Goal: Information Seeking & Learning: Learn about a topic

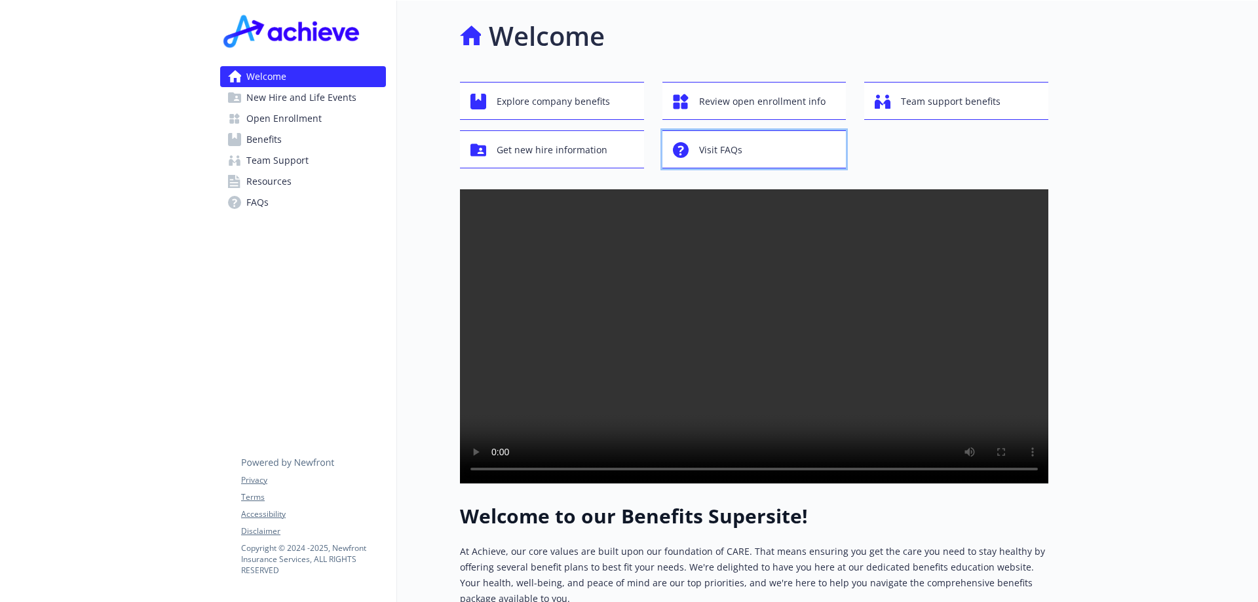
click at [722, 144] on span "Visit FAQs" at bounding box center [720, 150] width 43 height 25
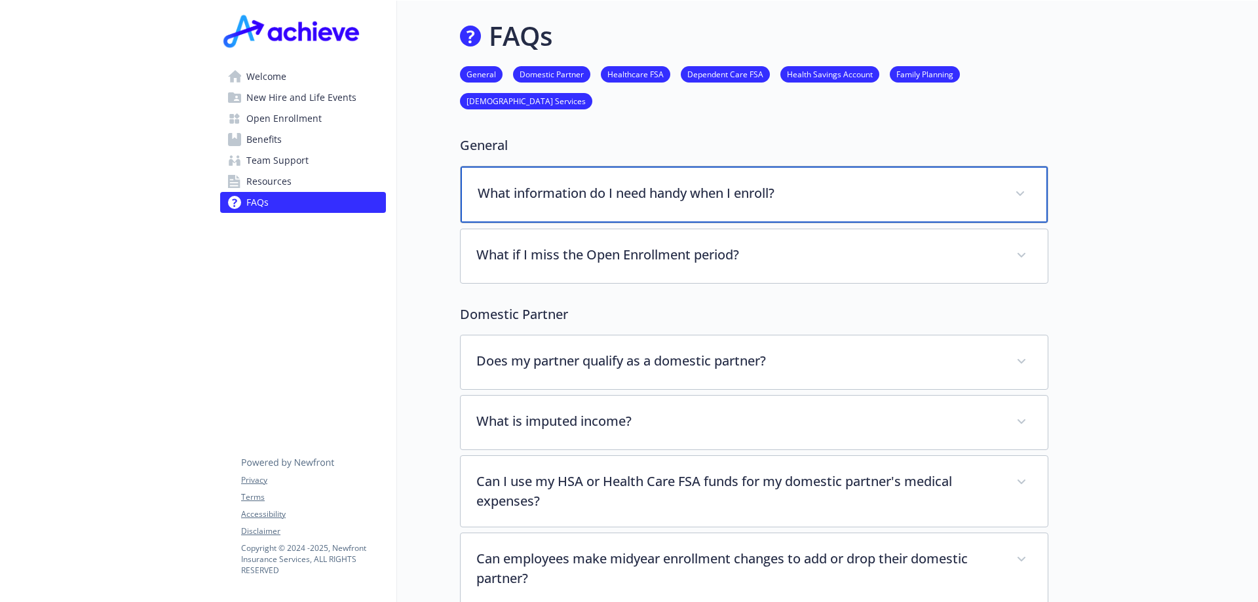
click at [528, 205] on div "What information do I need handy when I enroll?" at bounding box center [754, 194] width 587 height 56
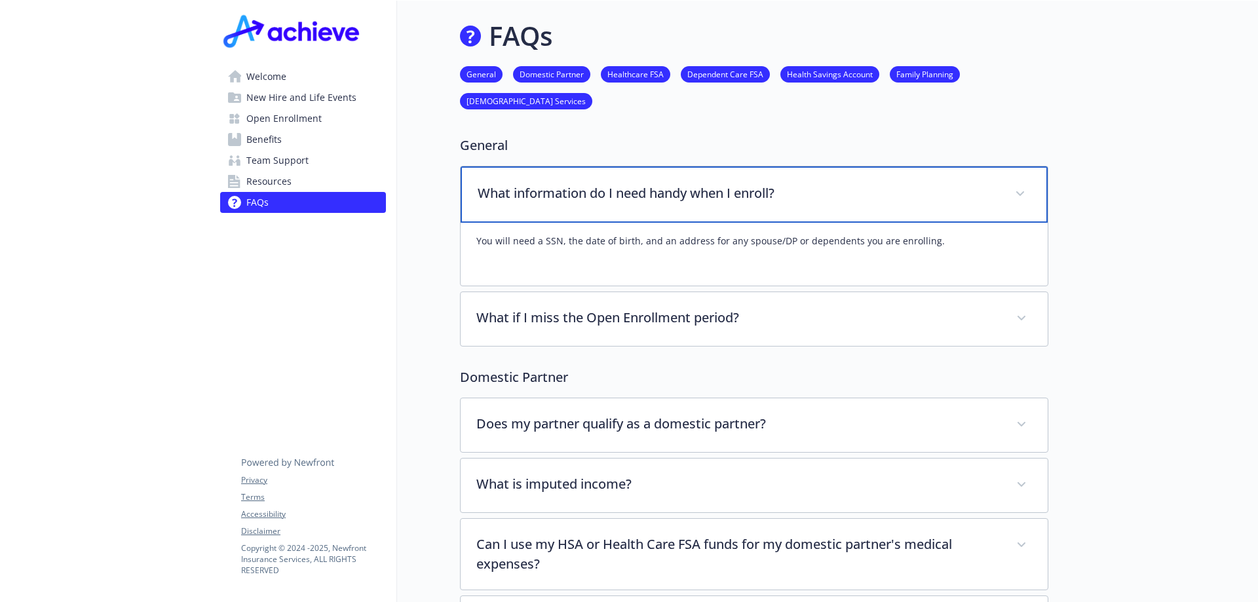
click at [528, 204] on div "What information do I need handy when I enroll?" at bounding box center [754, 194] width 587 height 56
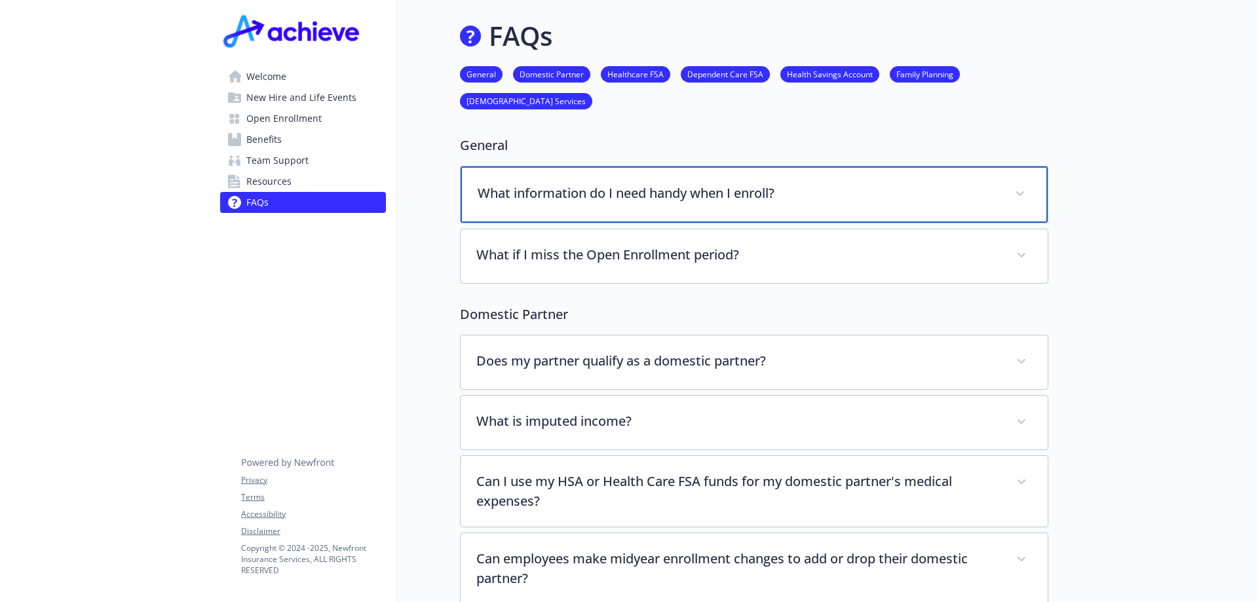
scroll to position [218, 0]
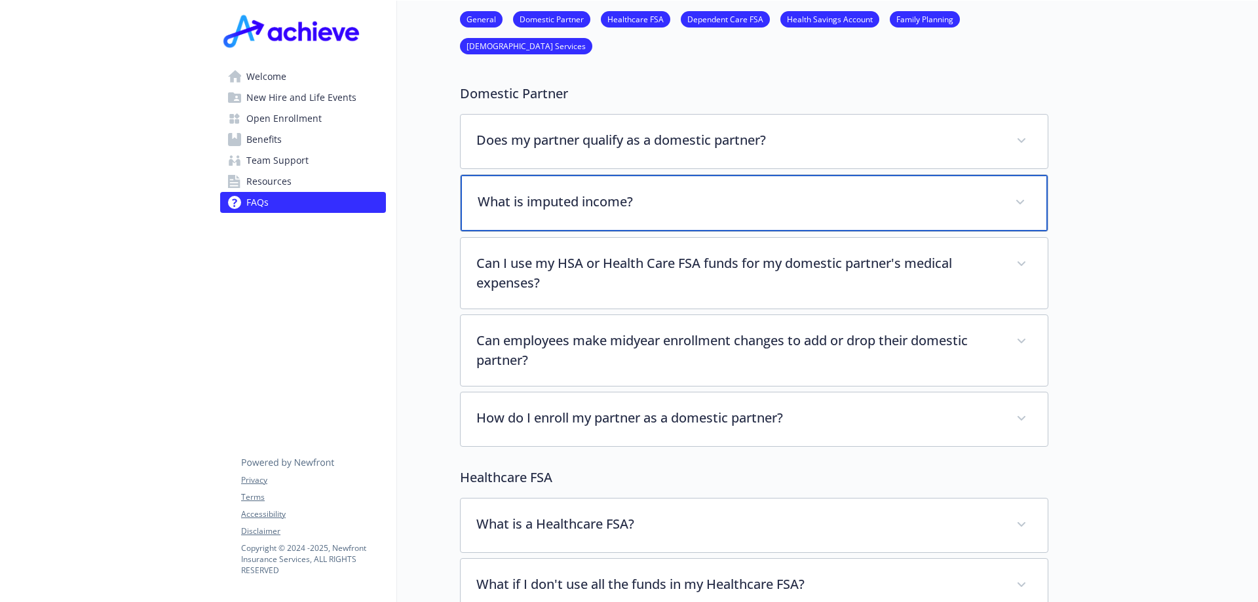
click at [552, 204] on p "What is imputed income?" at bounding box center [739, 202] width 522 height 20
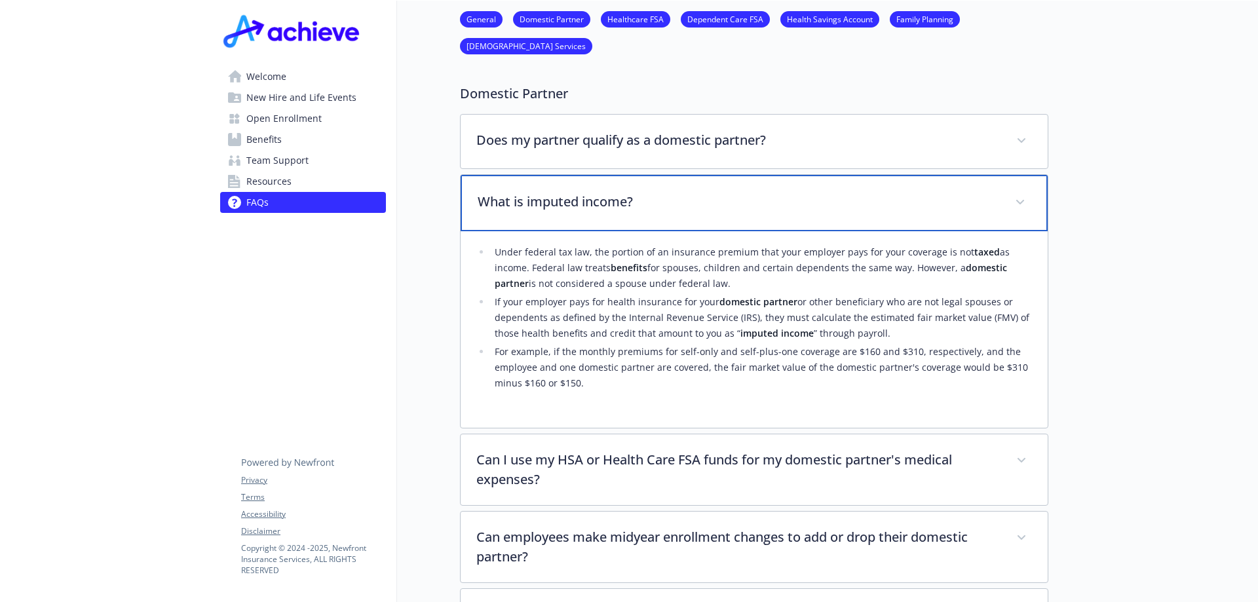
click at [552, 204] on p "What is imputed income?" at bounding box center [739, 202] width 522 height 20
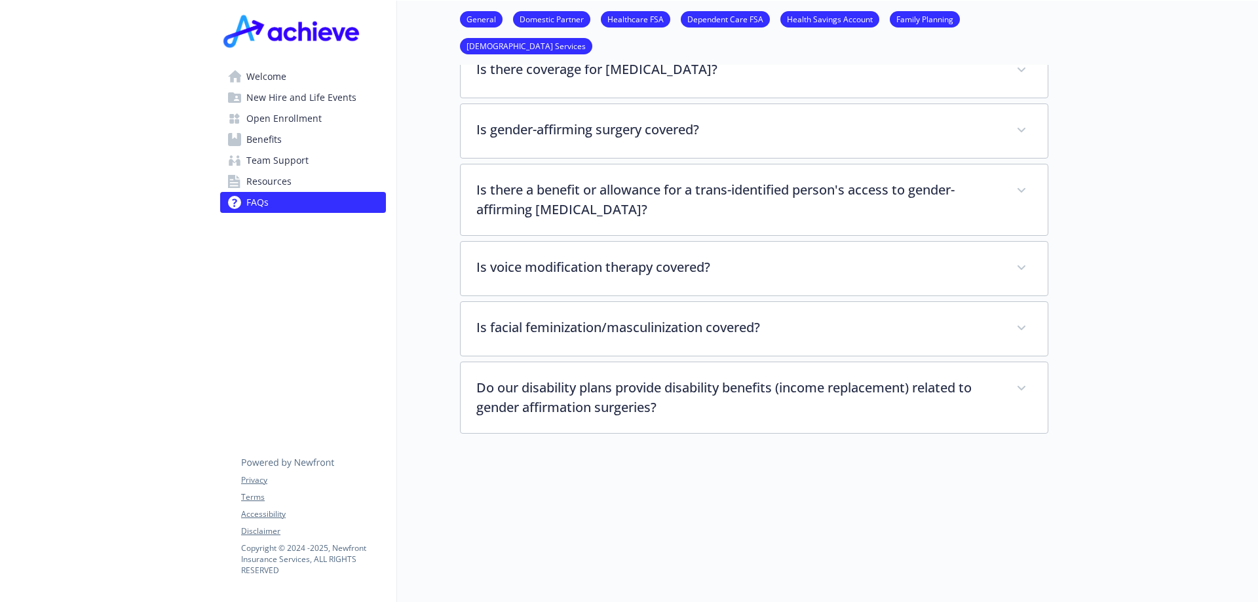
scroll to position [2807, 0]
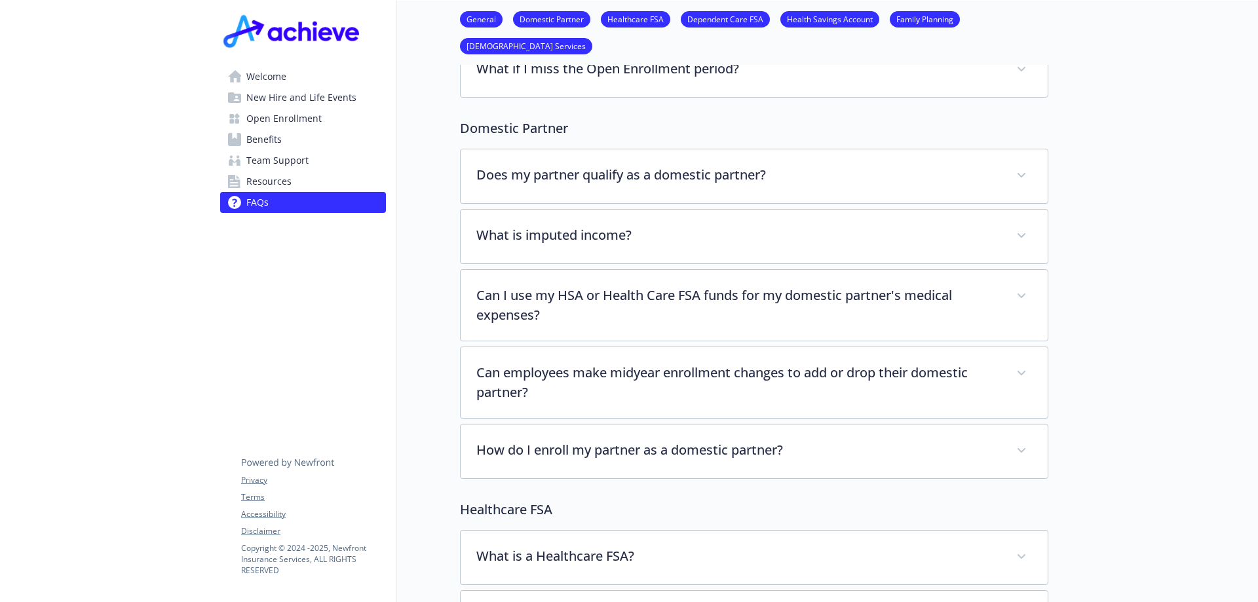
scroll to position [0, 0]
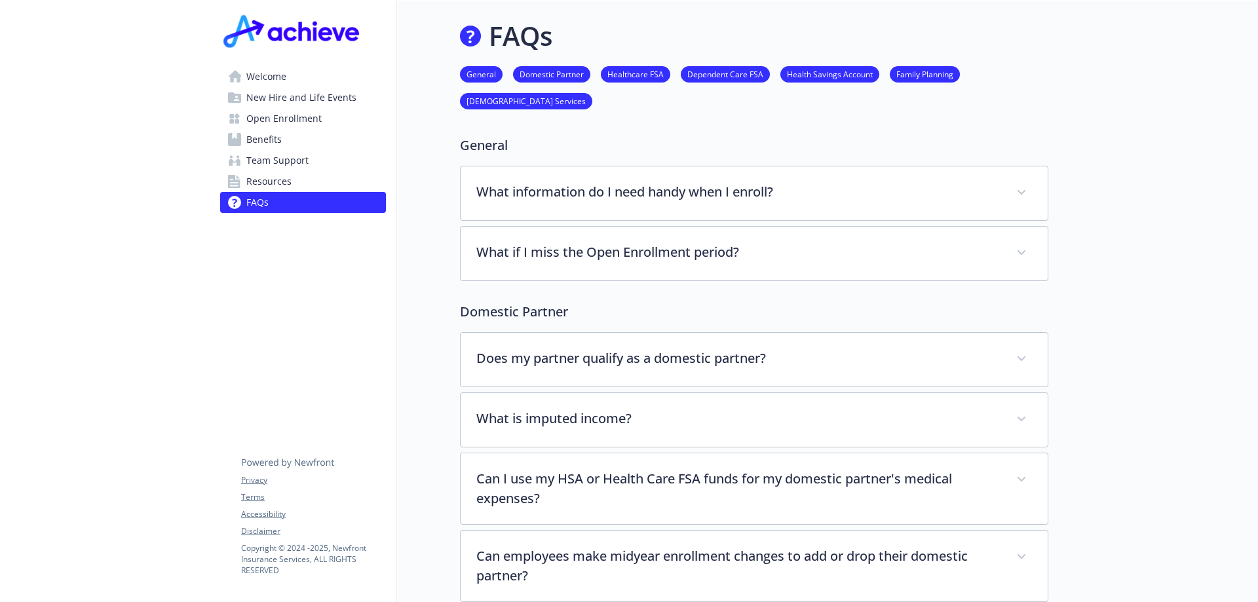
click at [825, 79] on link "Health Savings Account" at bounding box center [829, 73] width 99 height 12
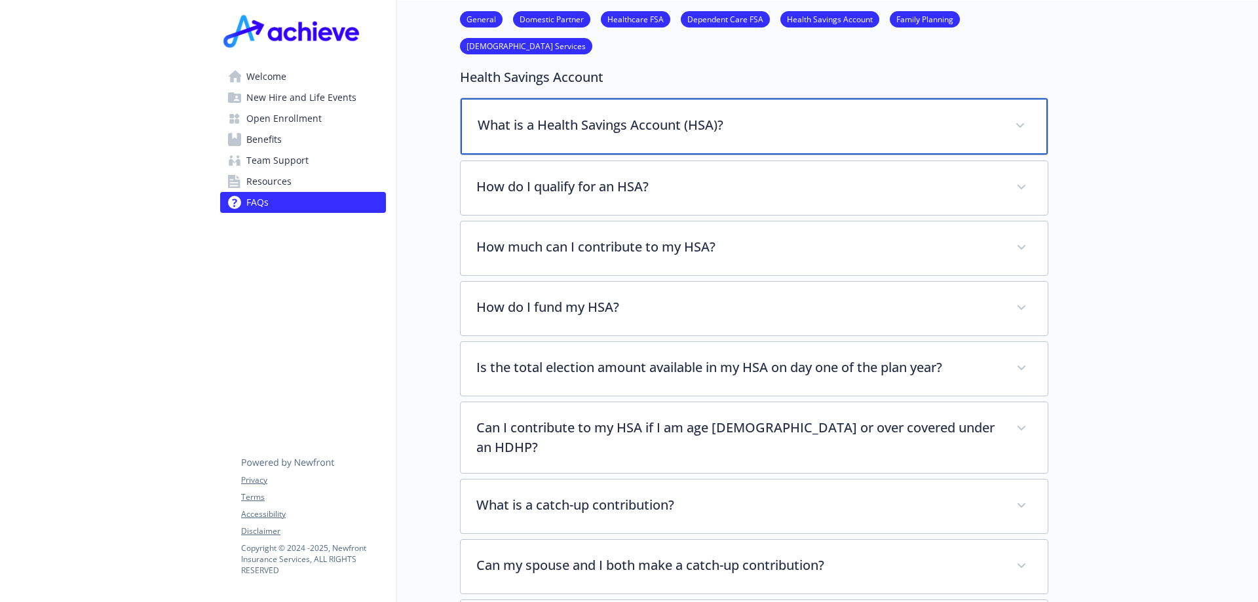
click at [506, 128] on p "What is a Health Savings Account (HSA)?" at bounding box center [739, 125] width 522 height 20
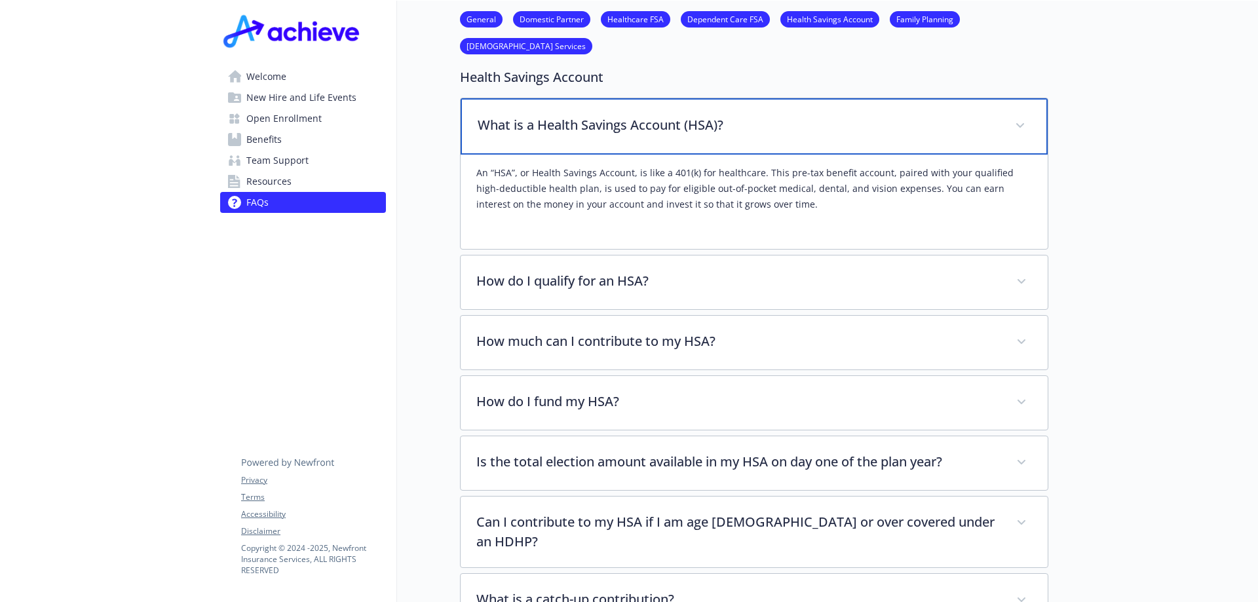
click at [507, 122] on p "What is a Health Savings Account (HSA)?" at bounding box center [739, 125] width 522 height 20
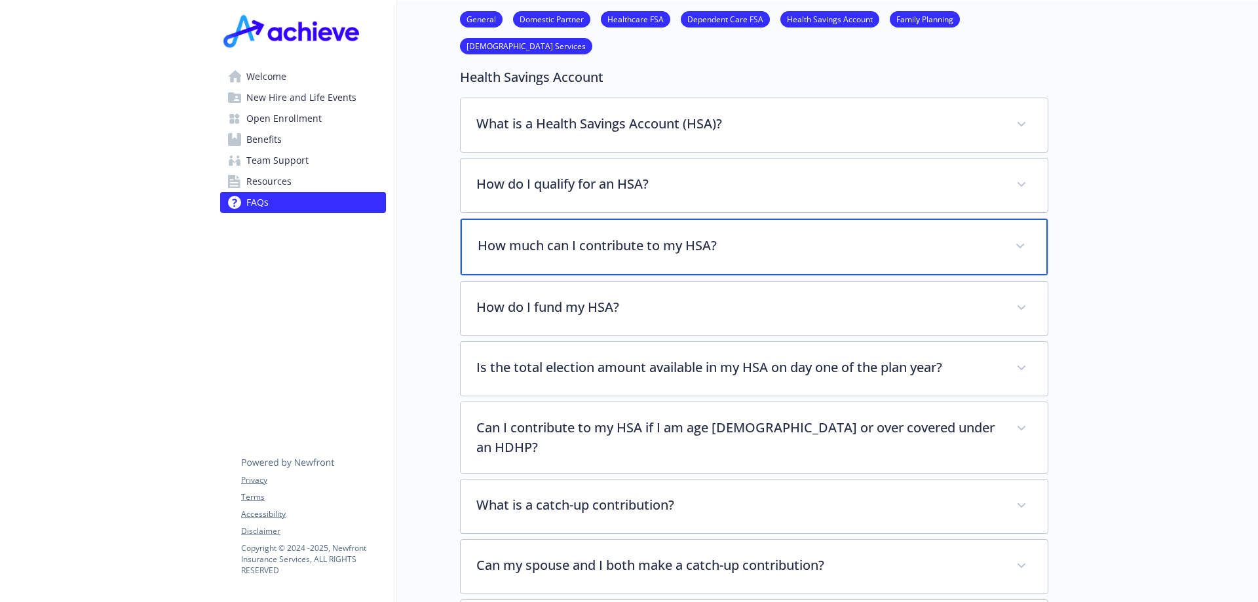
click at [514, 242] on p "How much can I contribute to my HSA?" at bounding box center [739, 246] width 522 height 20
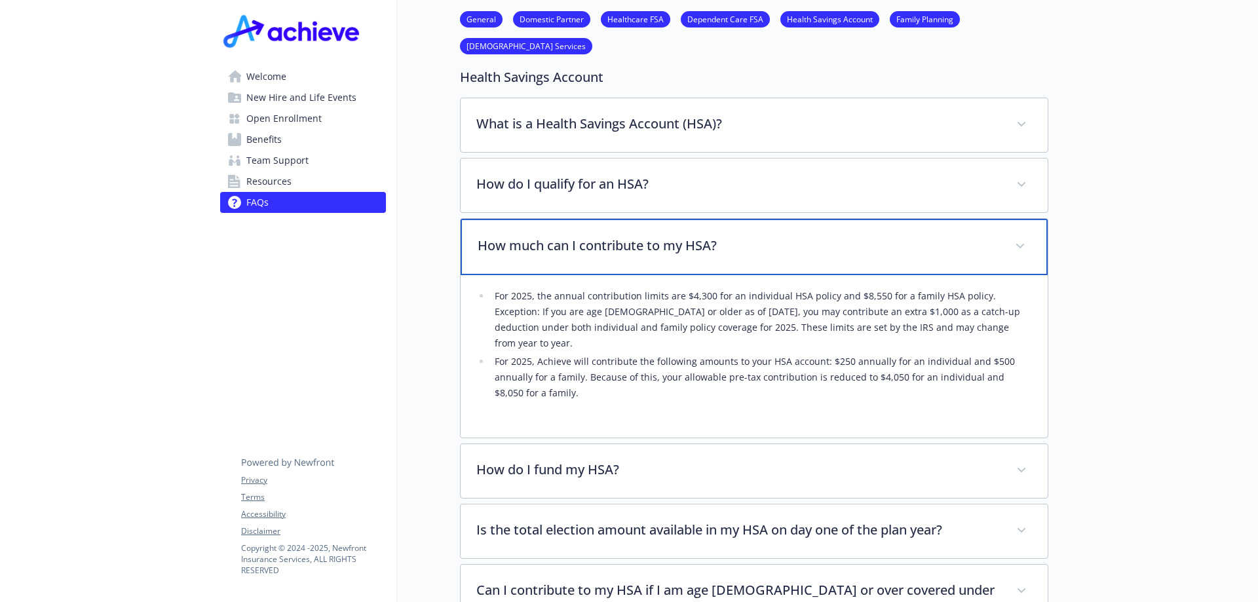
click at [514, 242] on p "How much can I contribute to my HSA?" at bounding box center [739, 246] width 522 height 20
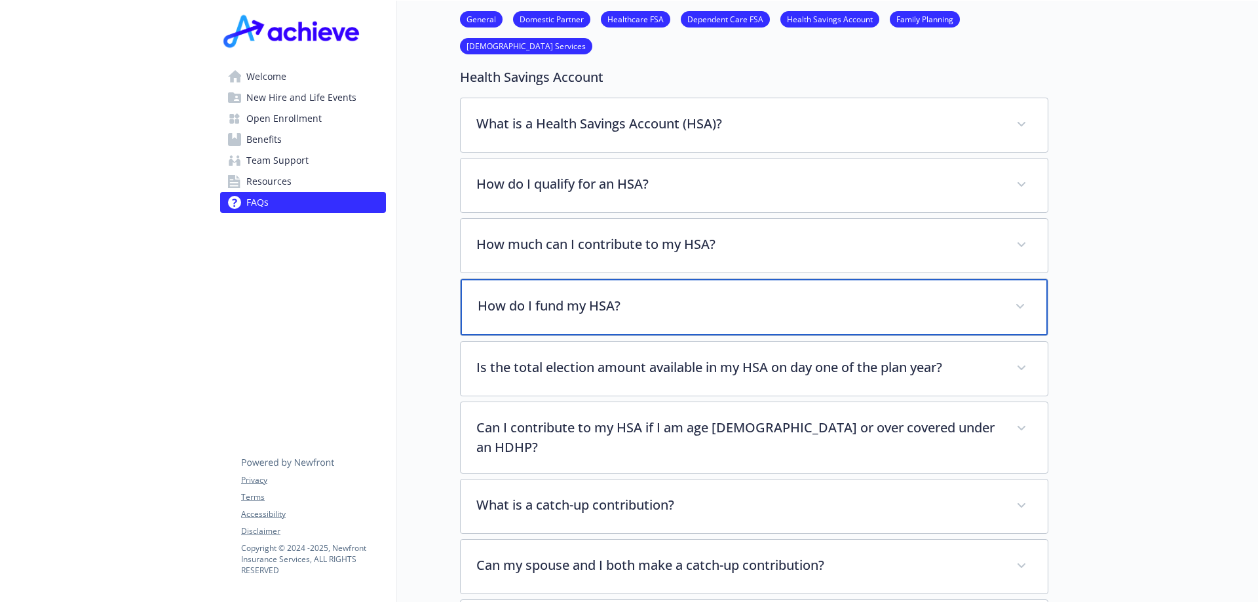
click at [515, 298] on p "How do I fund my HSA?" at bounding box center [739, 306] width 522 height 20
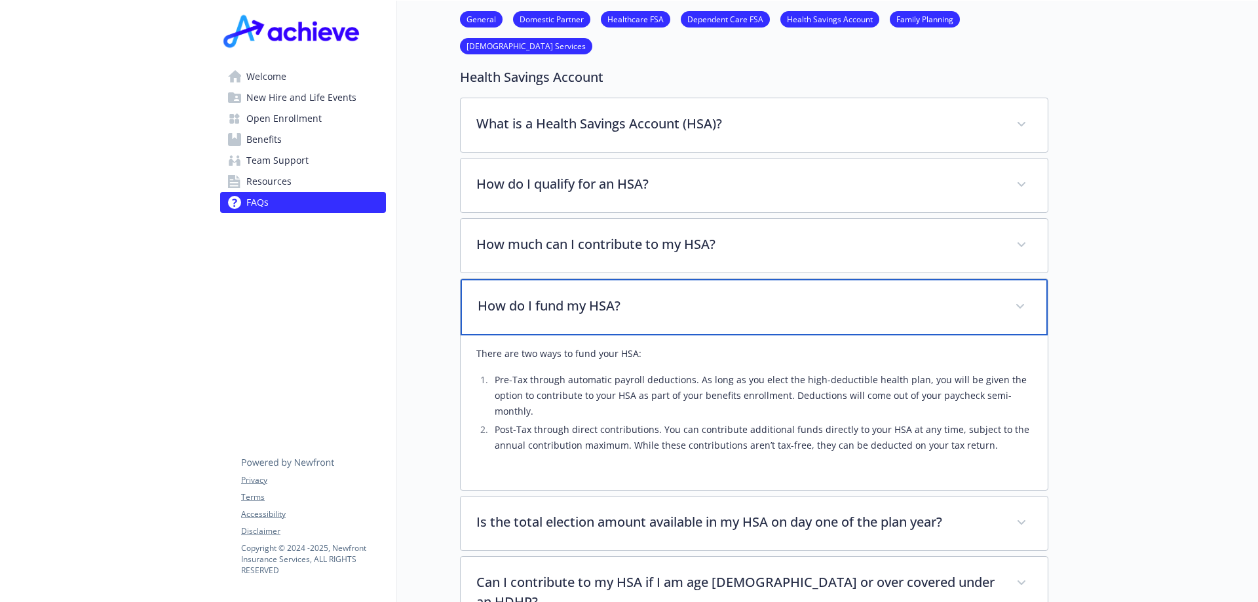
click at [515, 297] on p "How do I fund my HSA?" at bounding box center [739, 306] width 522 height 20
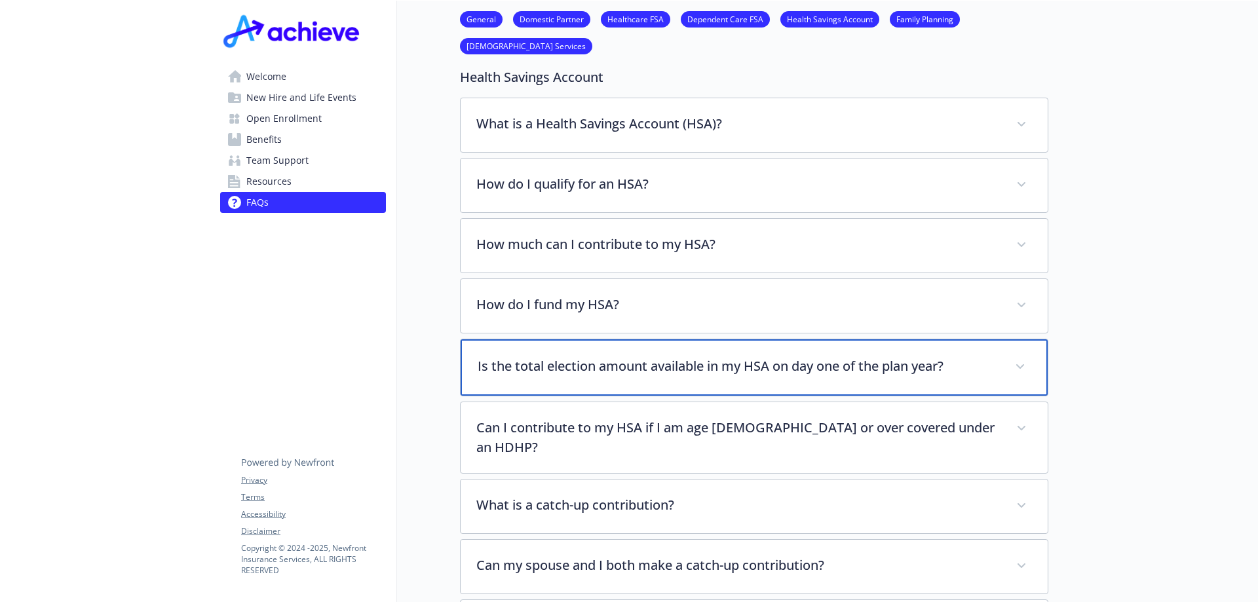
click at [527, 382] on div "Is the total election amount available in my HSA on day one of the plan year?" at bounding box center [754, 367] width 587 height 56
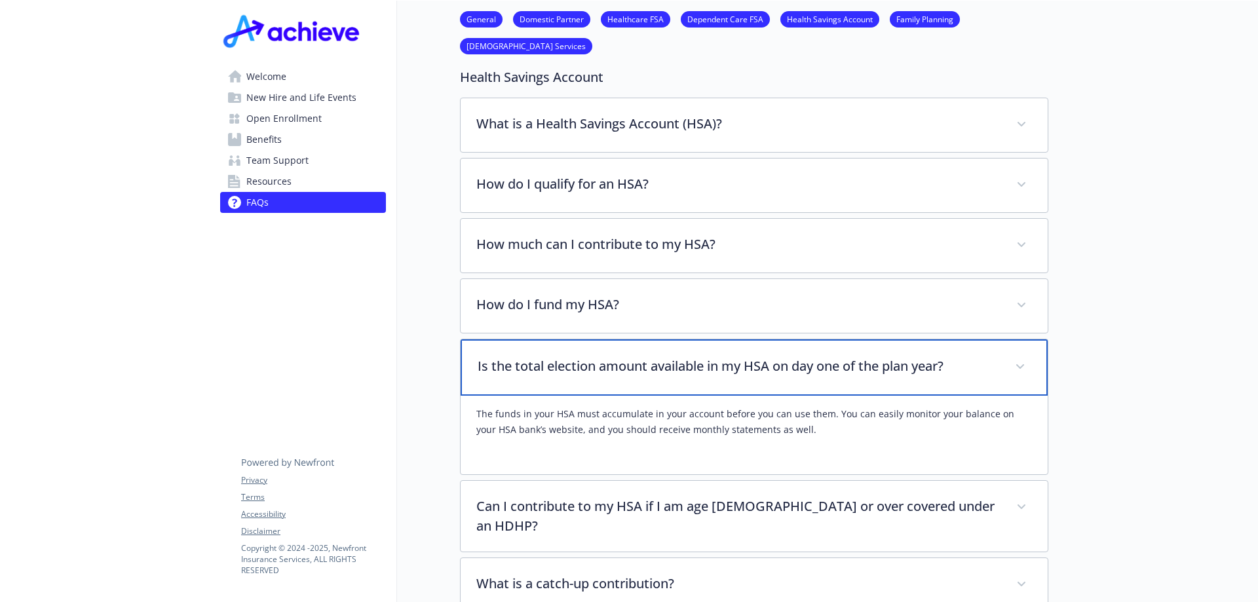
click at [527, 381] on div "Is the total election amount available in my HSA on day one of the plan year?" at bounding box center [754, 367] width 587 height 56
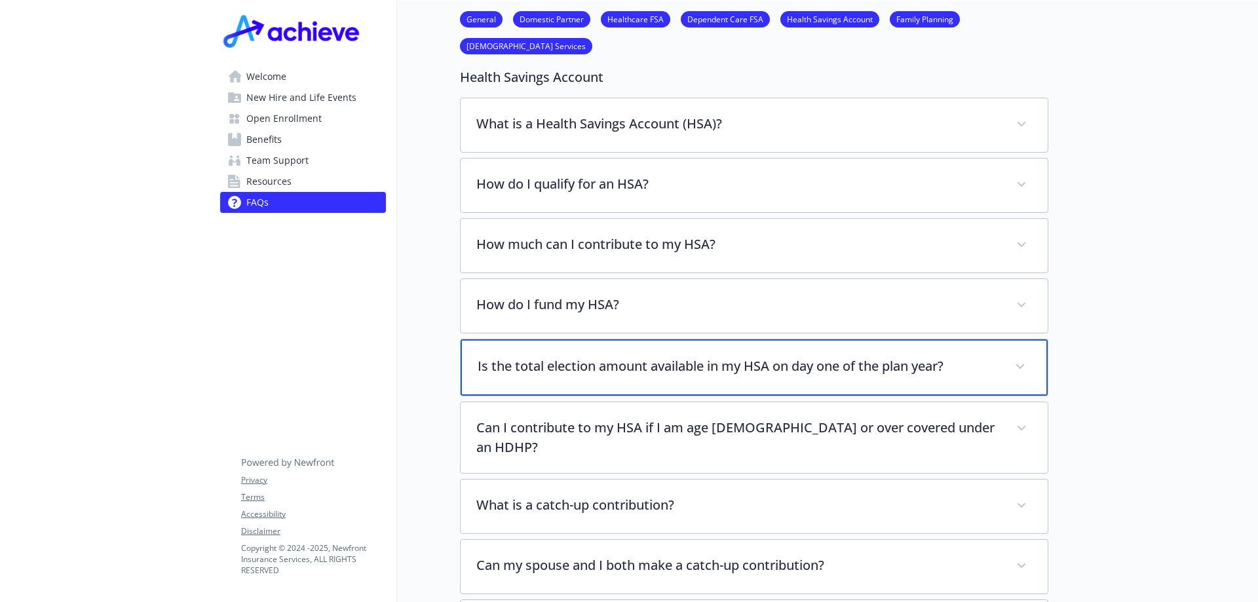
scroll to position [1322, 10]
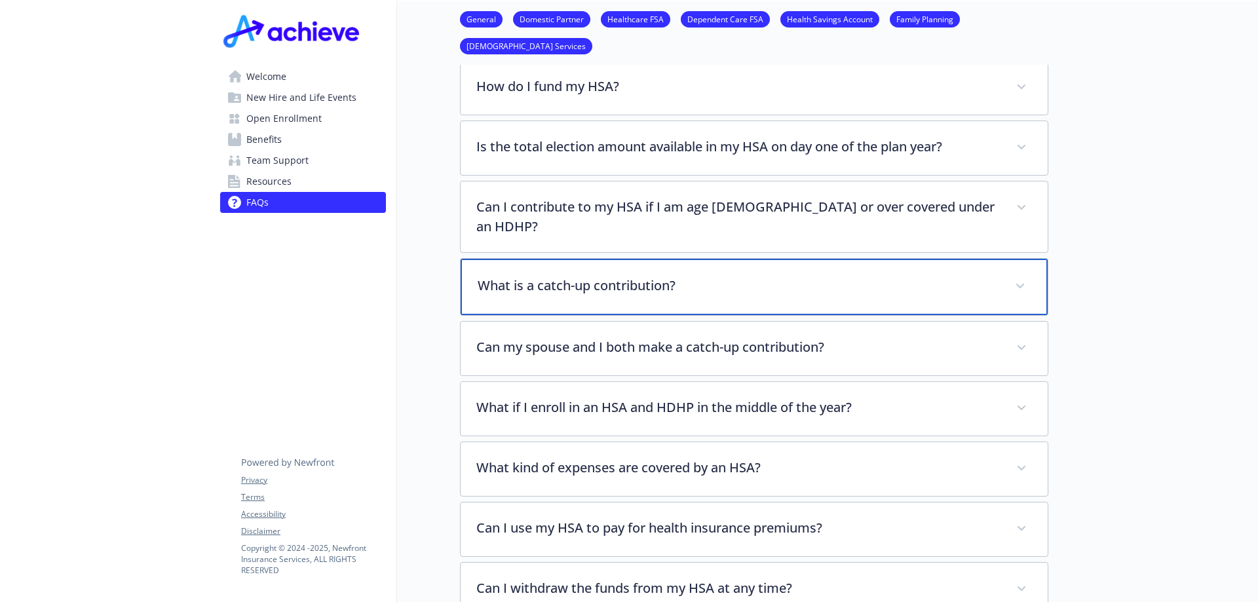
click at [535, 277] on p "What is a catch-up contribution?" at bounding box center [739, 286] width 522 height 20
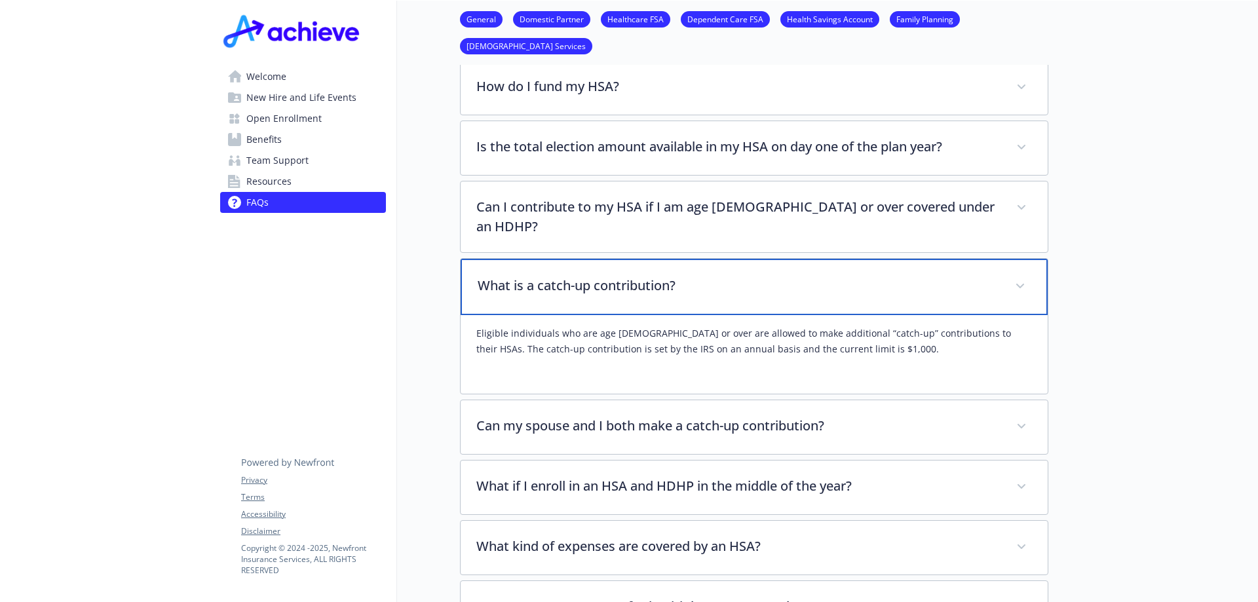
click at [533, 276] on p "What is a catch-up contribution?" at bounding box center [739, 286] width 522 height 20
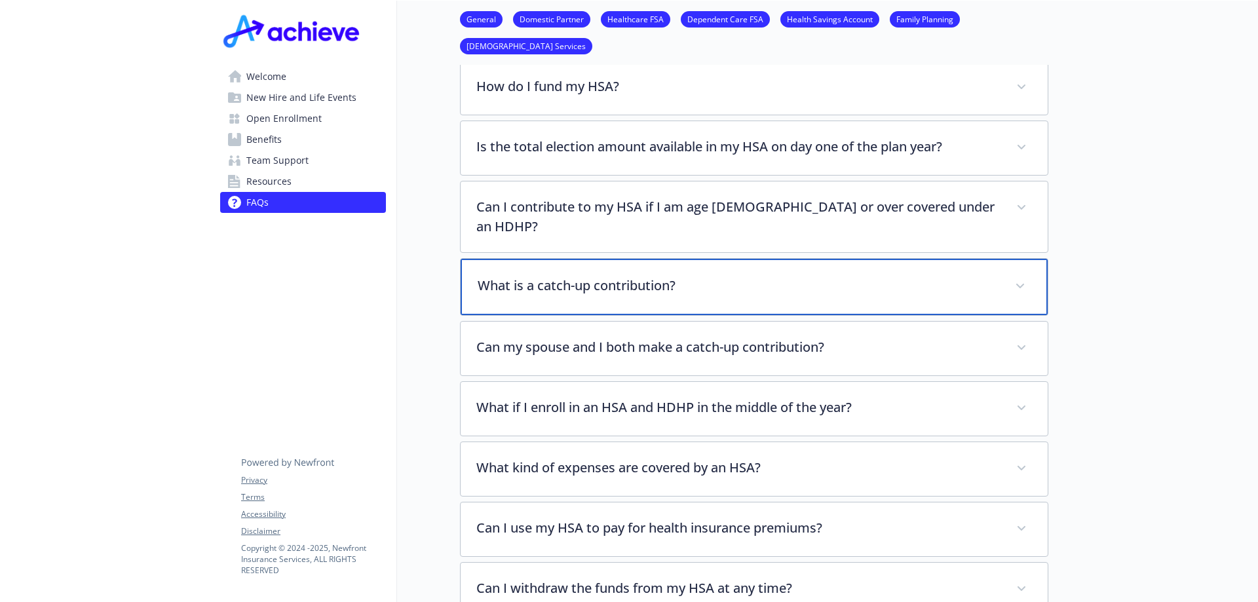
scroll to position [1541, 10]
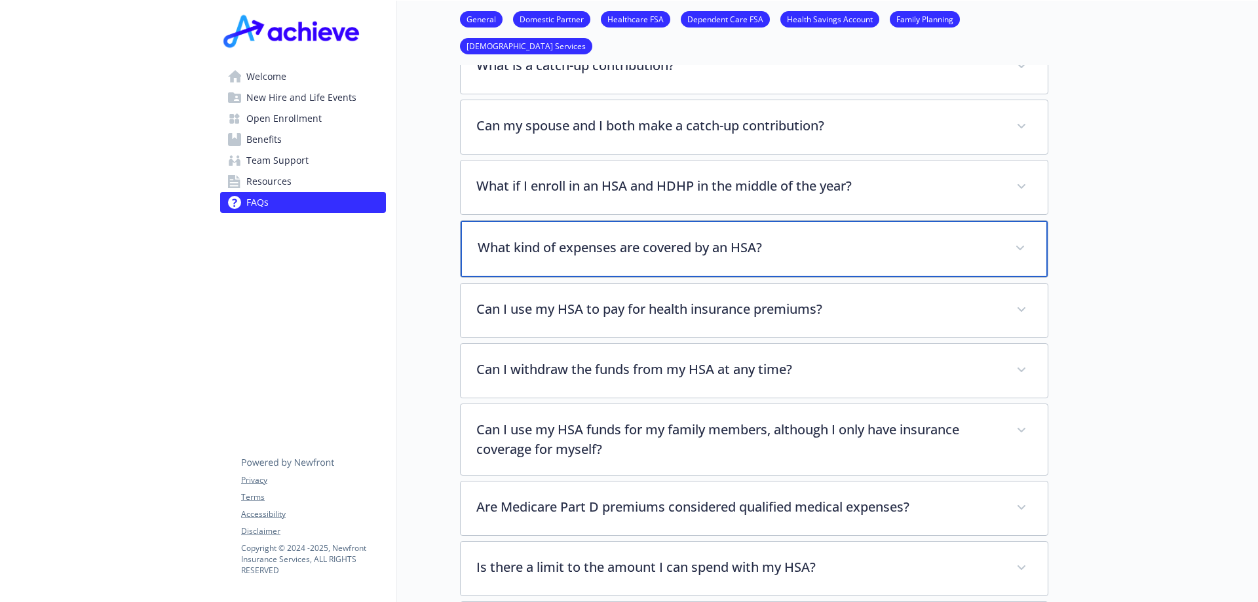
click at [508, 238] on p "What kind of expenses are covered by an HSA?" at bounding box center [739, 248] width 522 height 20
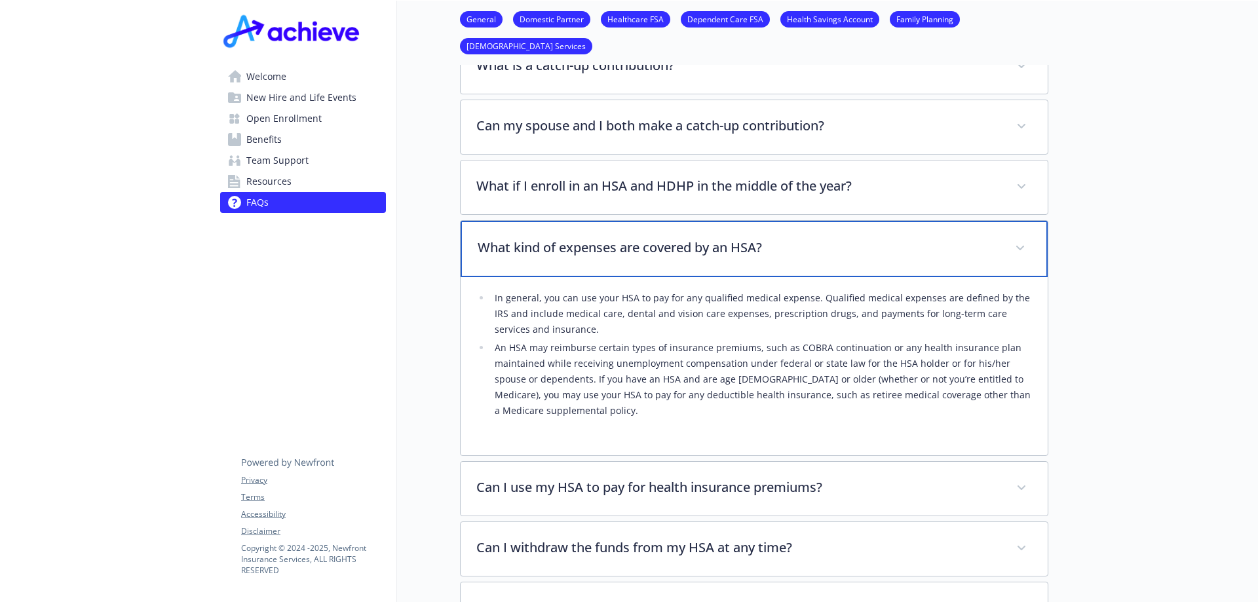
click at [585, 238] on p "What kind of expenses are covered by an HSA?" at bounding box center [739, 248] width 522 height 20
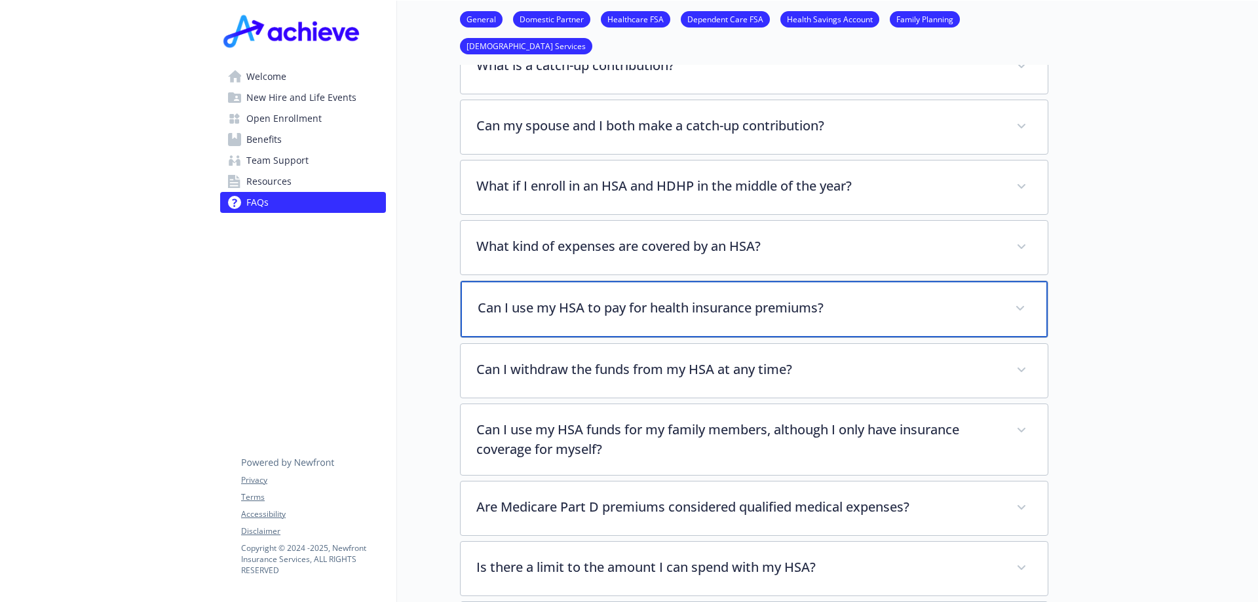
click at [553, 310] on div "Can I use my HSA to pay for health insurance premiums?" at bounding box center [754, 309] width 587 height 56
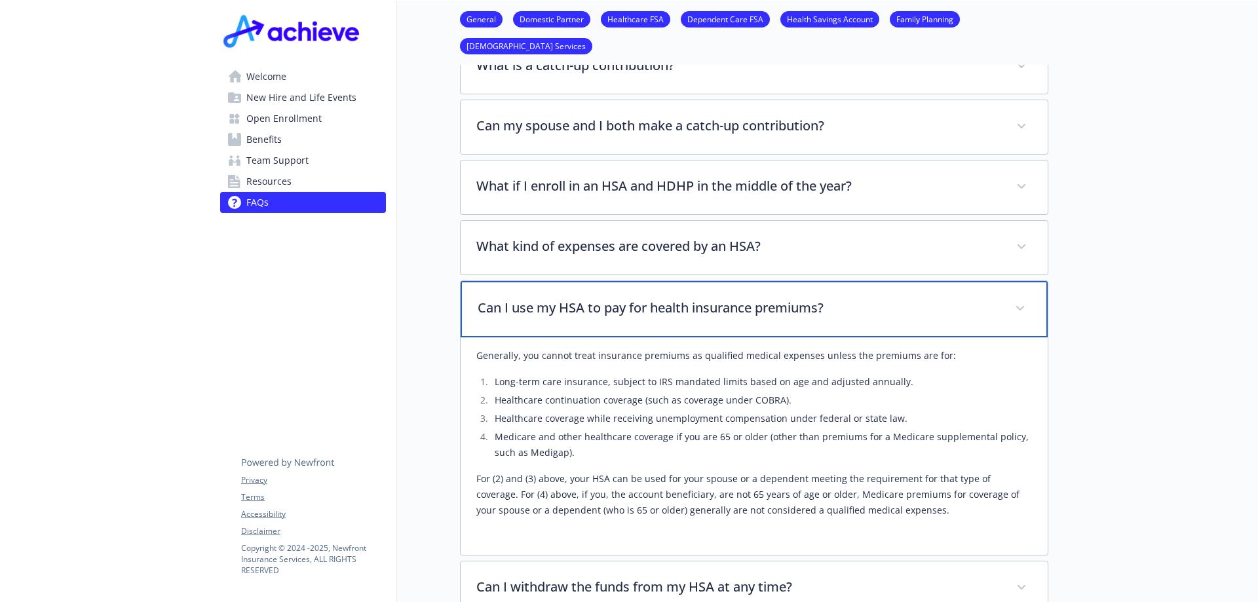
click at [553, 298] on p "Can I use my HSA to pay for health insurance premiums?" at bounding box center [739, 308] width 522 height 20
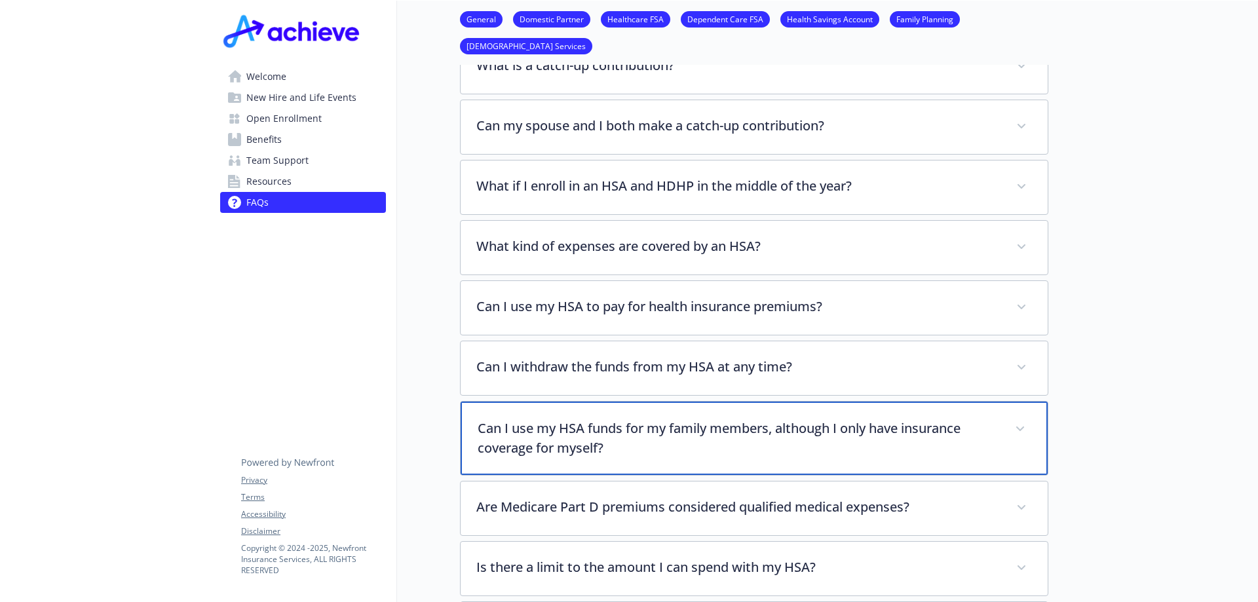
click at [547, 429] on p "Can I use my HSA funds for my family members, although I only have insurance co…" at bounding box center [739, 438] width 522 height 39
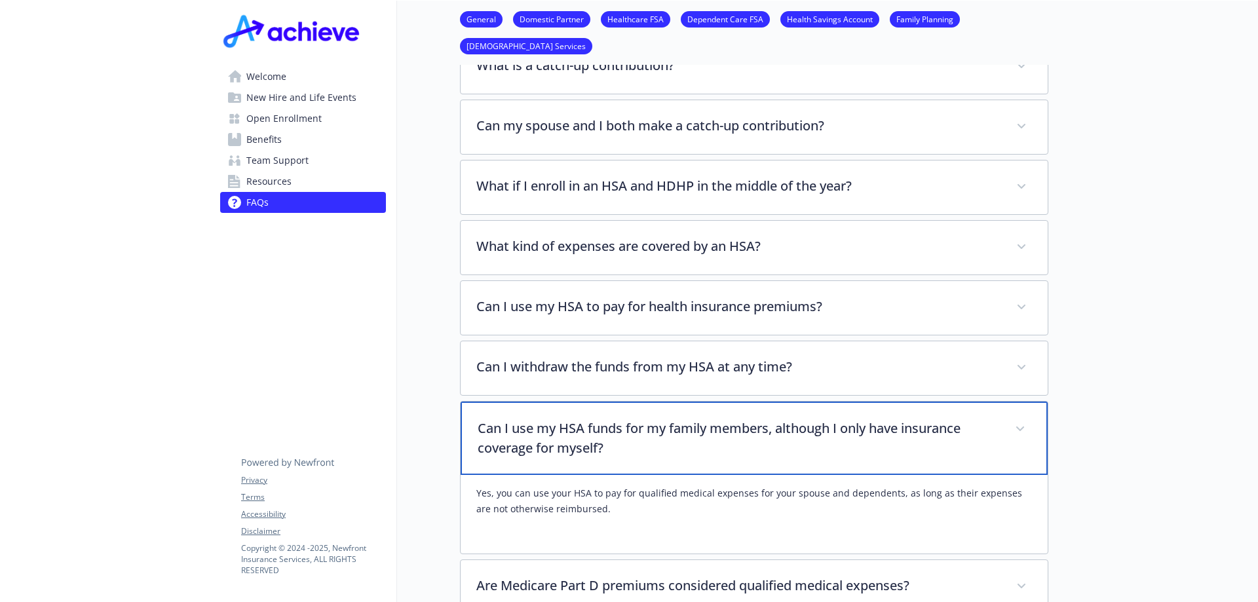
scroll to position [1759, 10]
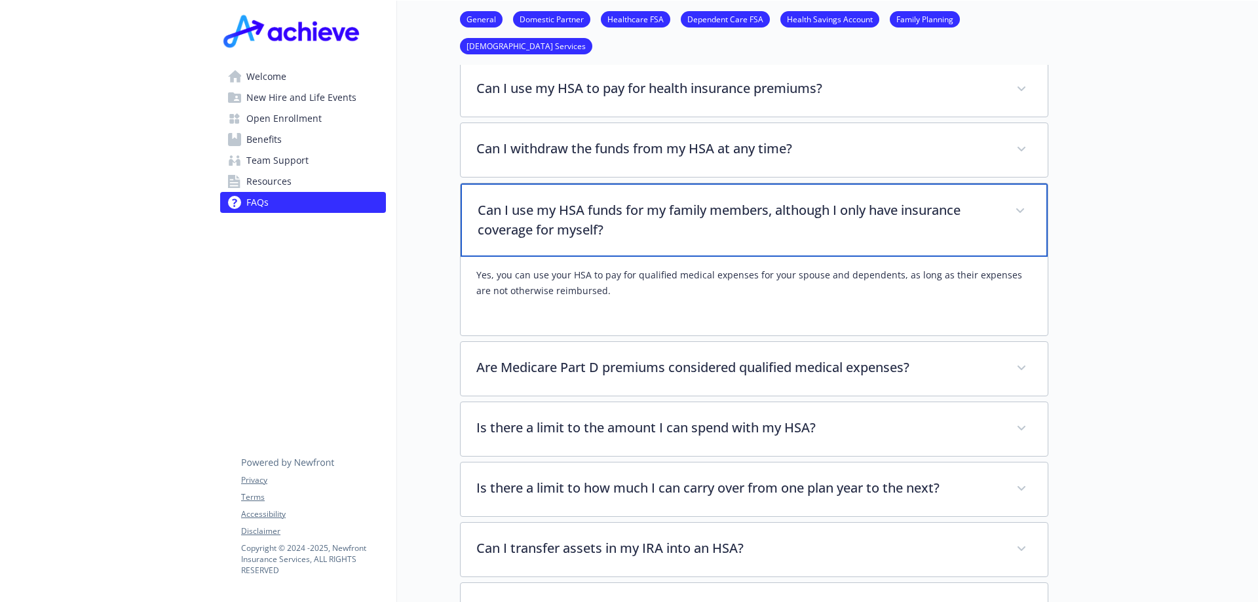
click at [571, 201] on p "Can I use my HSA funds for my family members, although I only have insurance co…" at bounding box center [739, 220] width 522 height 39
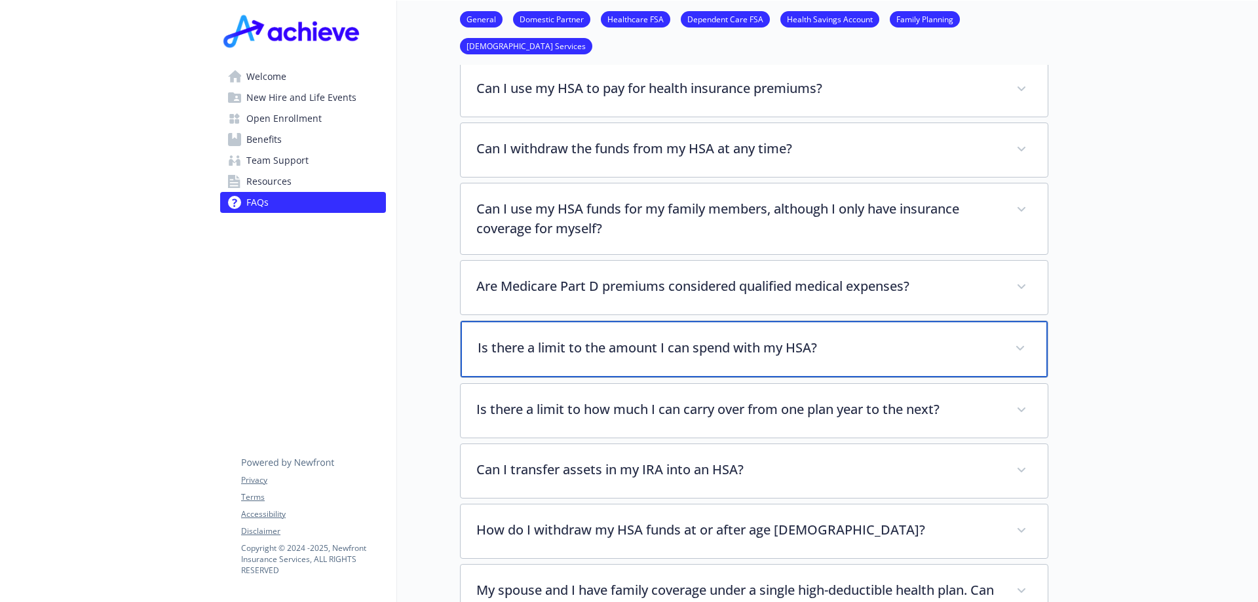
click at [596, 338] on p "Is there a limit to the amount I can spend with my HSA?" at bounding box center [739, 348] width 522 height 20
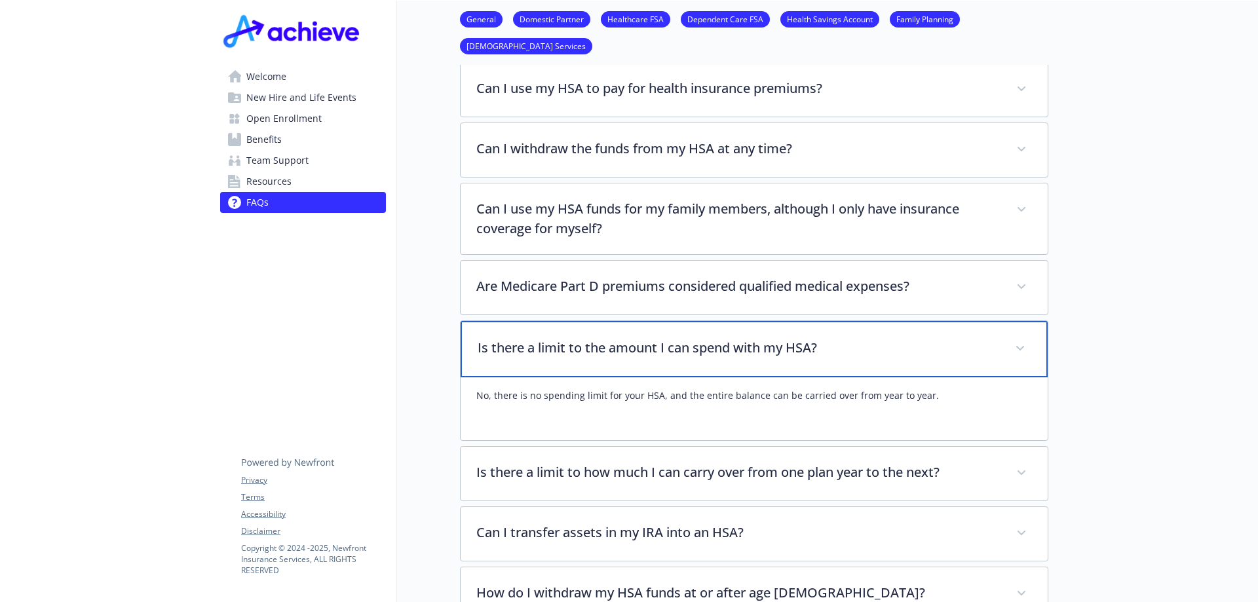
click at [596, 338] on p "Is there a limit to the amount I can spend with my HSA?" at bounding box center [739, 348] width 522 height 20
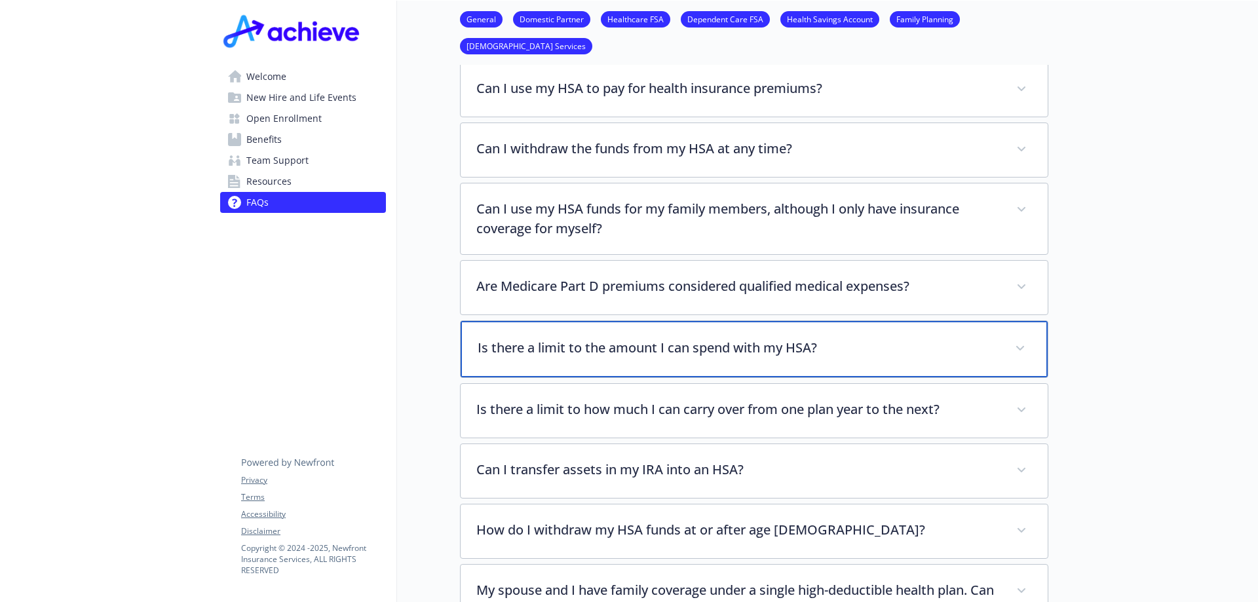
scroll to position [1977, 10]
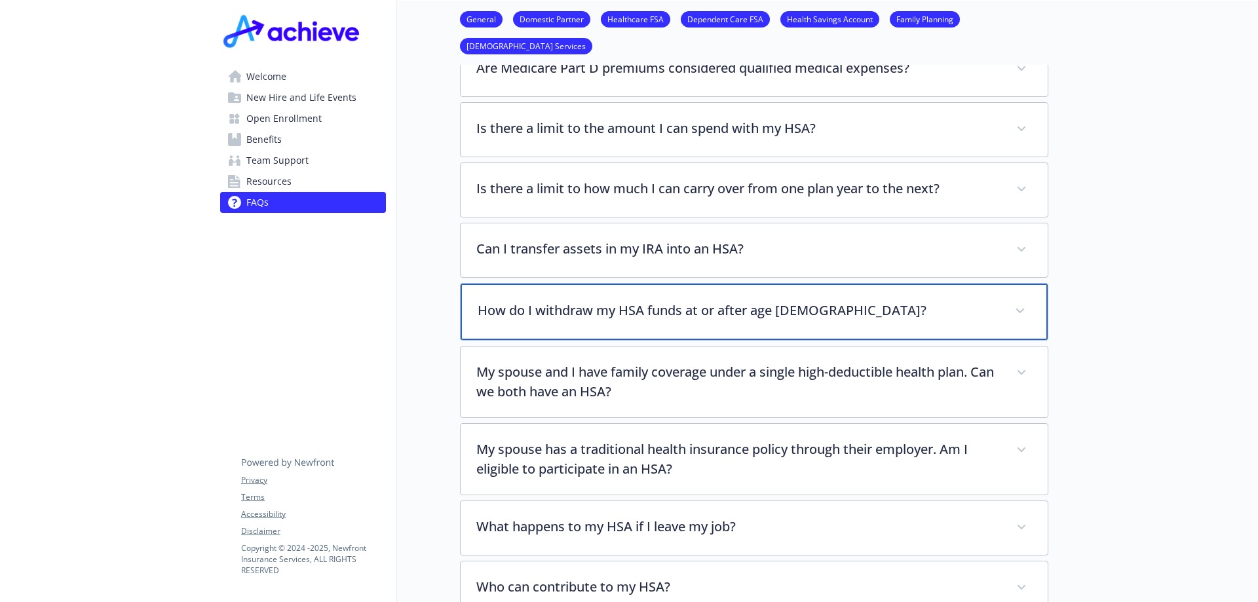
click at [520, 305] on div "How do I withdraw my HSA funds at or after age [DEMOGRAPHIC_DATA]?" at bounding box center [754, 312] width 587 height 56
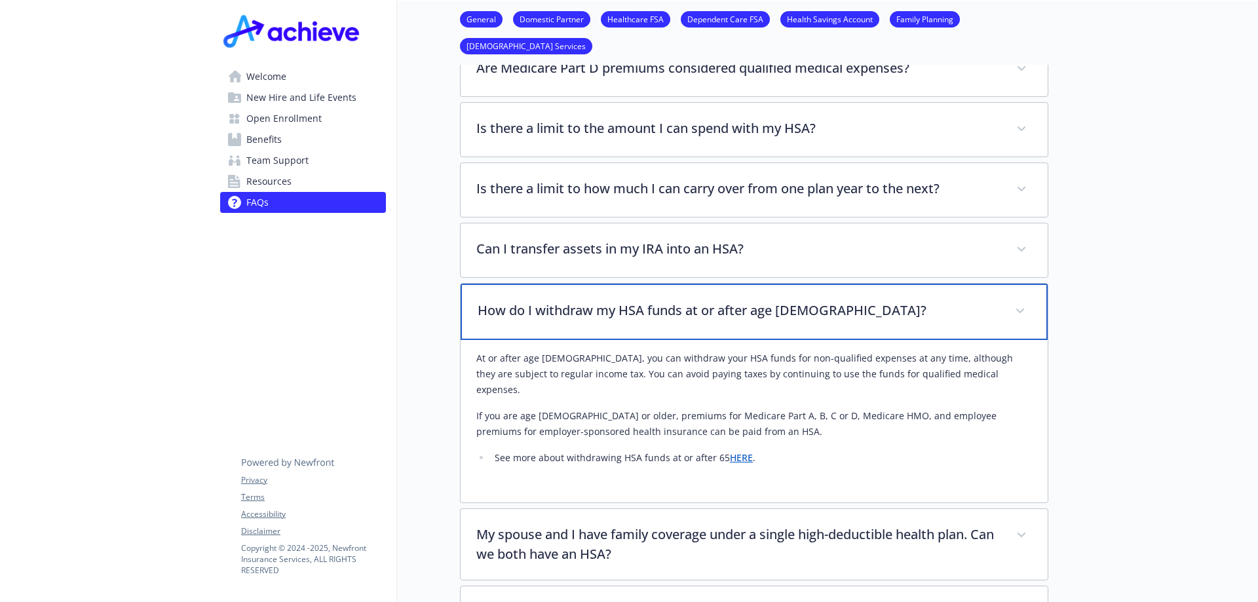
click at [520, 305] on div "How do I withdraw my HSA funds at or after age [DEMOGRAPHIC_DATA]?" at bounding box center [754, 312] width 587 height 56
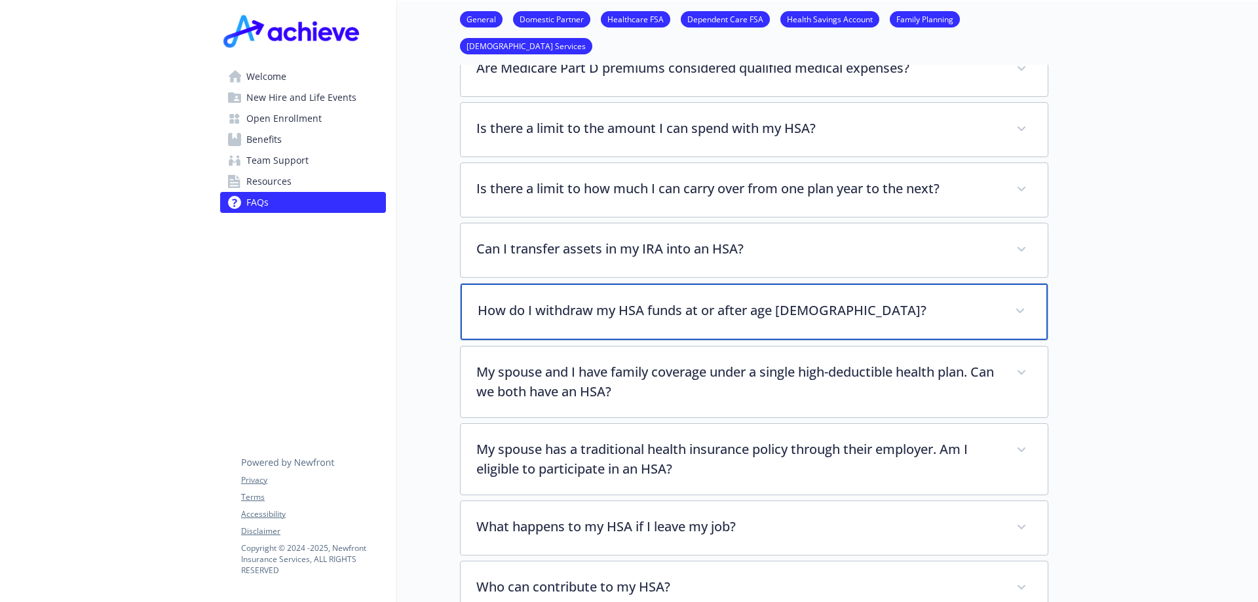
scroll to position [2196, 10]
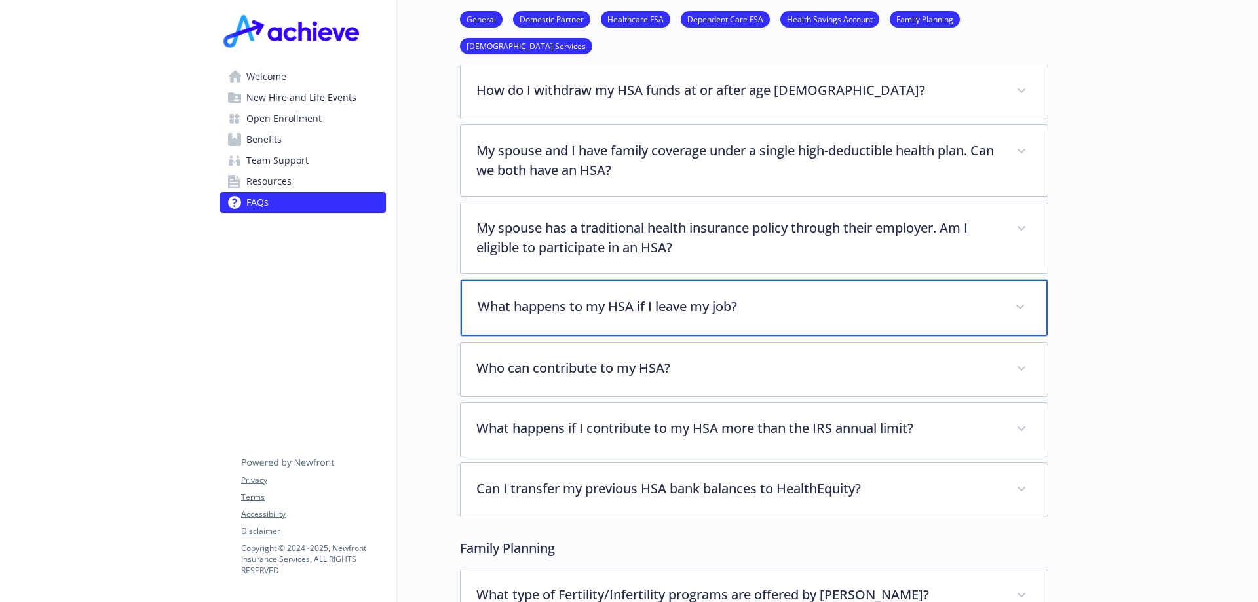
click at [559, 297] on p "What happens to my HSA if I leave my job?" at bounding box center [739, 307] width 522 height 20
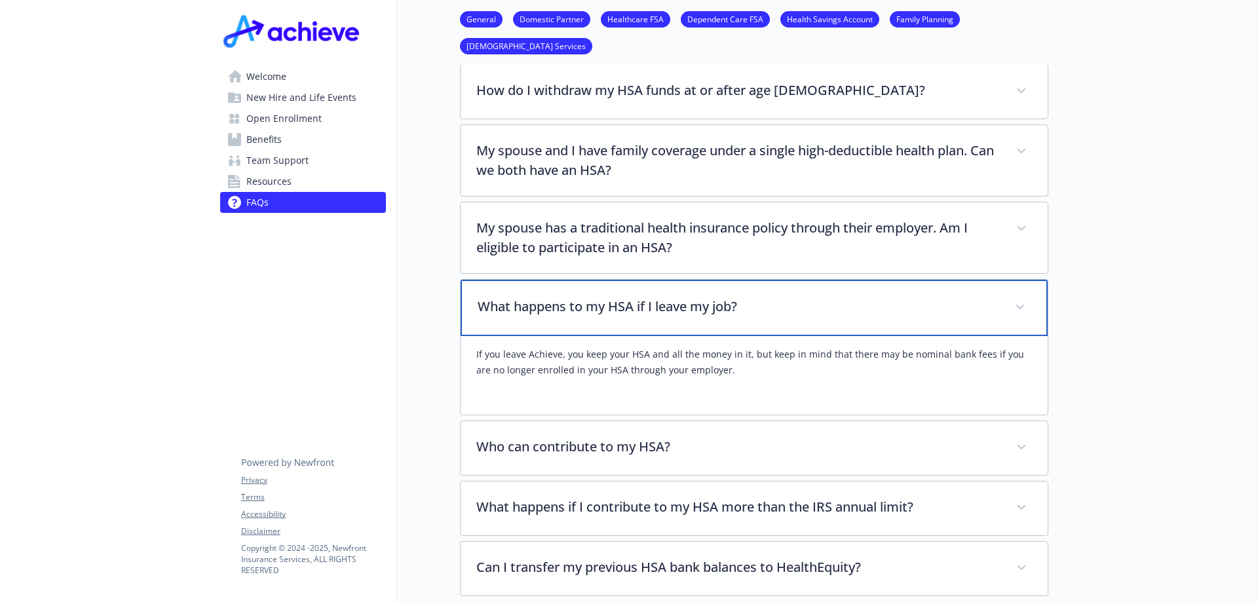
click at [559, 297] on p "What happens to my HSA if I leave my job?" at bounding box center [739, 307] width 522 height 20
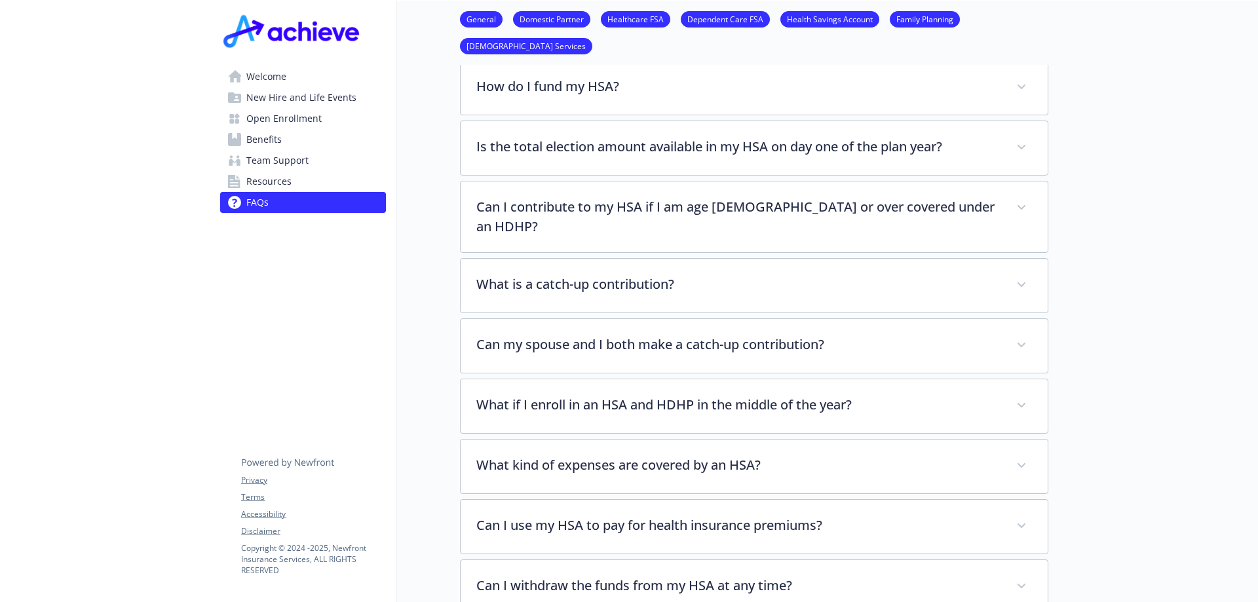
scroll to position [666, 10]
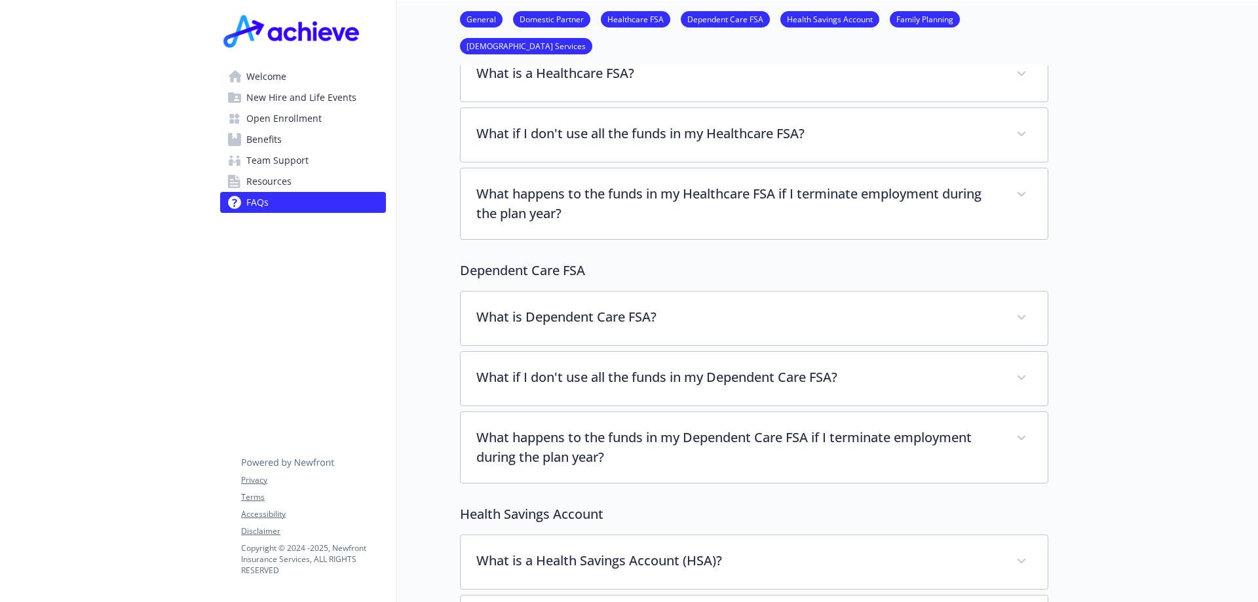
click at [252, 159] on span "Team Support" at bounding box center [277, 160] width 62 height 21
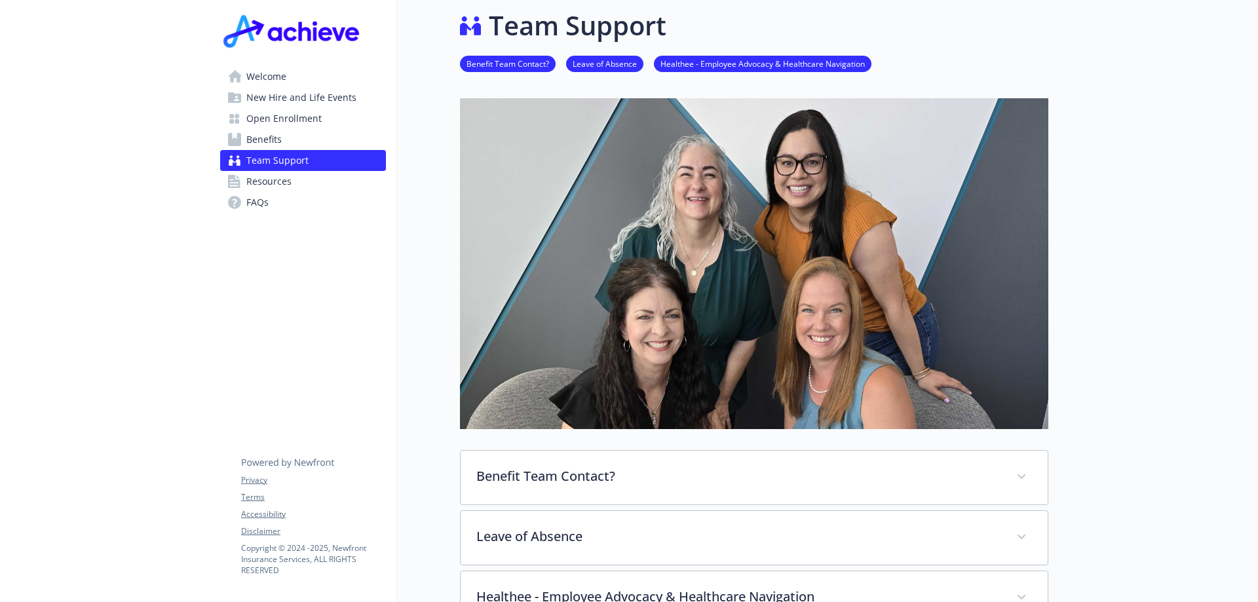
scroll to position [302, 10]
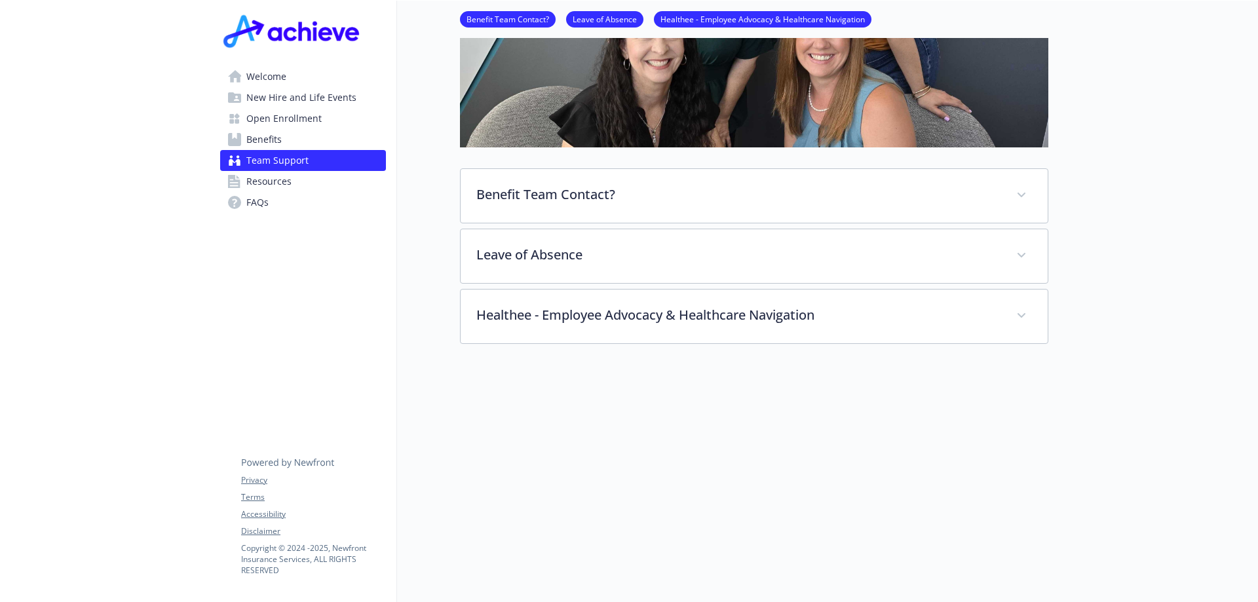
click at [277, 102] on span "New Hire and Life Events" at bounding box center [301, 97] width 110 height 21
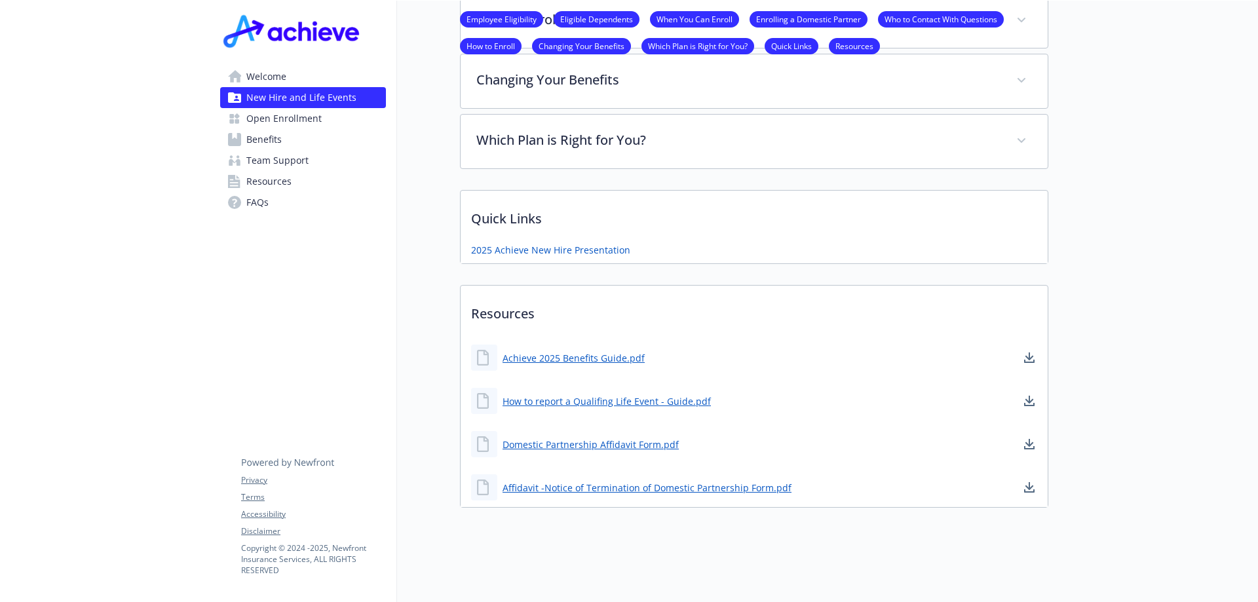
scroll to position [0, 10]
